Goal: Task Accomplishment & Management: Manage account settings

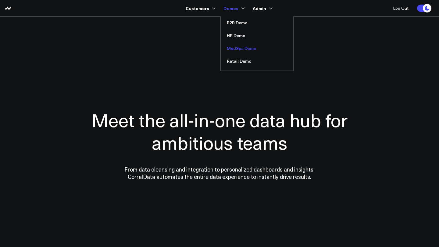
click at [239, 48] on link "MedSpa Demo" at bounding box center [256, 48] width 72 height 13
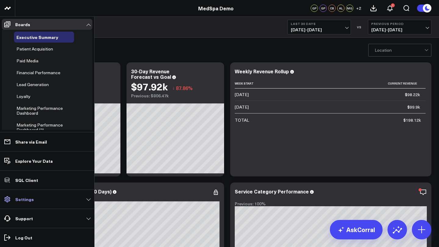
click at [27, 199] on p "Settings" at bounding box center [24, 199] width 19 height 5
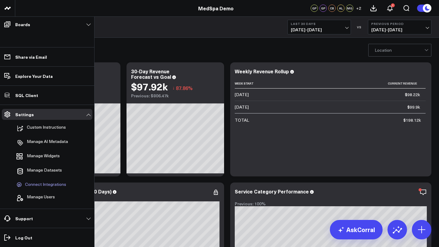
click at [40, 184] on span "Connect Integrations" at bounding box center [45, 184] width 41 height 5
